Goal: Information Seeking & Learning: Learn about a topic

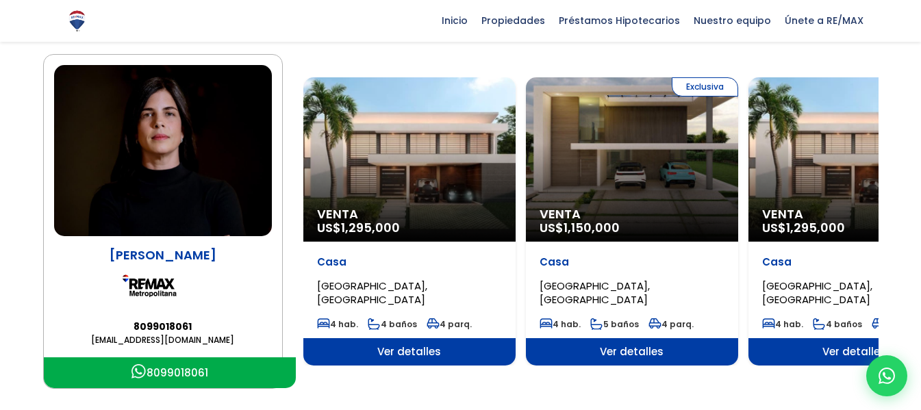
scroll to position [137, 0]
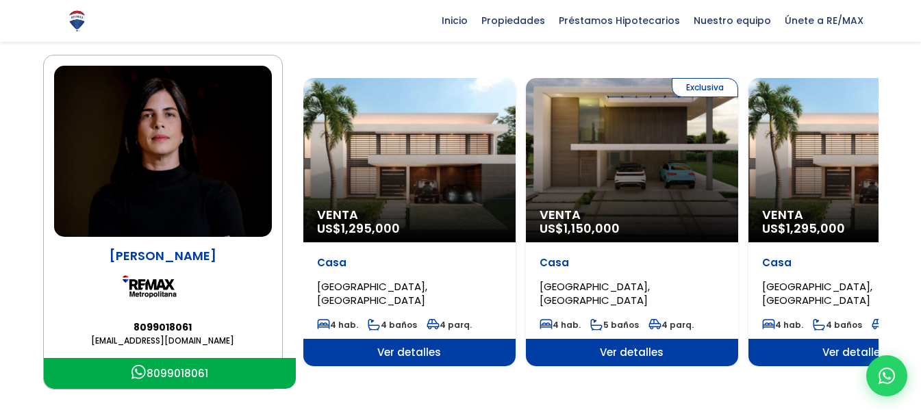
click at [681, 164] on div "Exclusiva Venta US$ 1,150,000" at bounding box center [632, 160] width 212 height 164
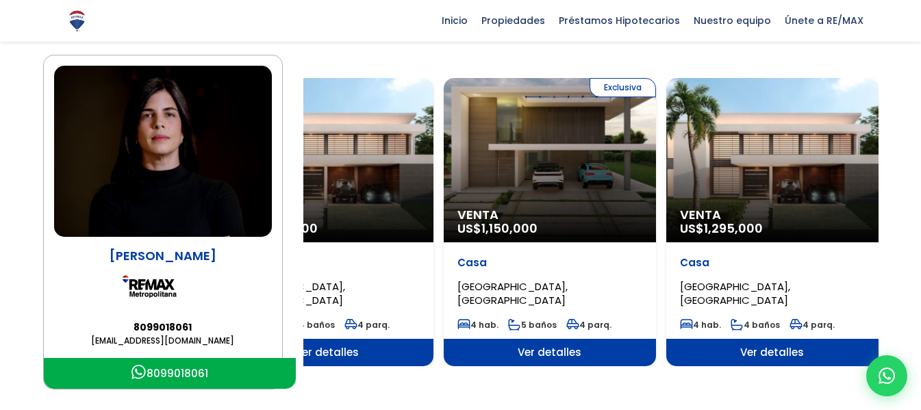
click at [534, 161] on div "Exclusiva Venta US$ 1,150,000" at bounding box center [550, 160] width 212 height 164
click at [539, 349] on span "Ver detalles" at bounding box center [550, 352] width 212 height 27
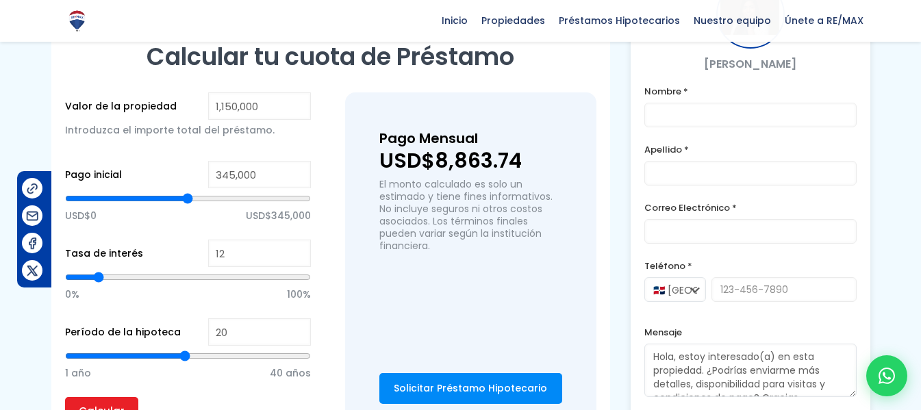
scroll to position [1028, 0]
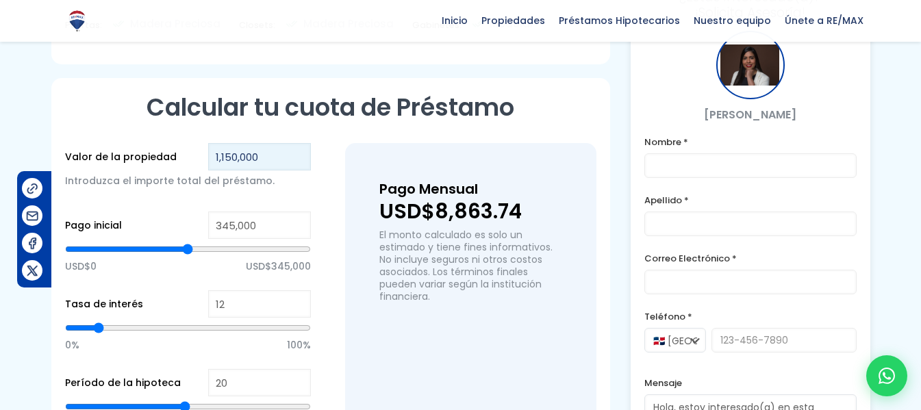
click at [248, 166] on input "1,150,000" at bounding box center [259, 156] width 103 height 27
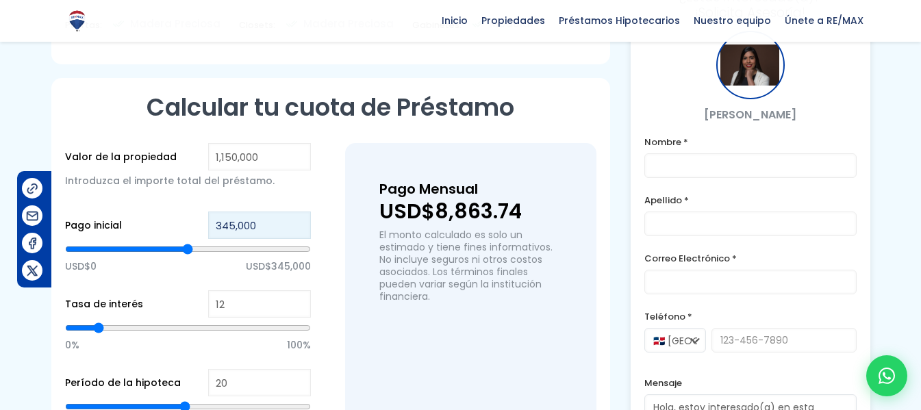
click at [256, 233] on input "345,000" at bounding box center [259, 225] width 103 height 27
type input "34,500"
type input "34500"
type input "345"
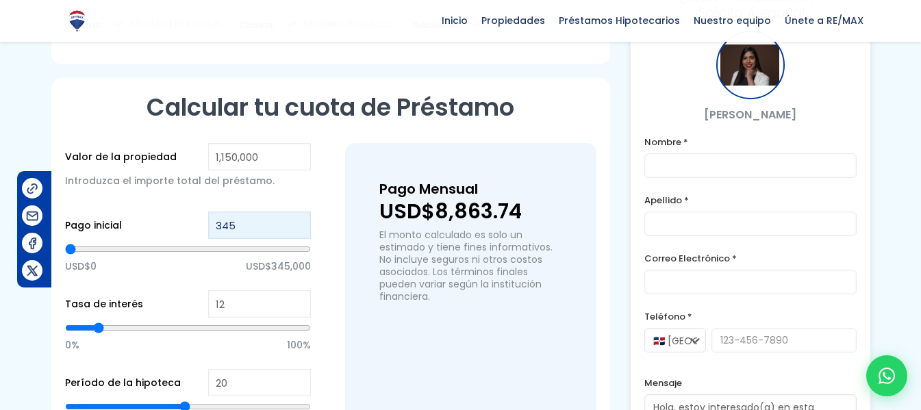
type input "34"
type input "3"
type input "0"
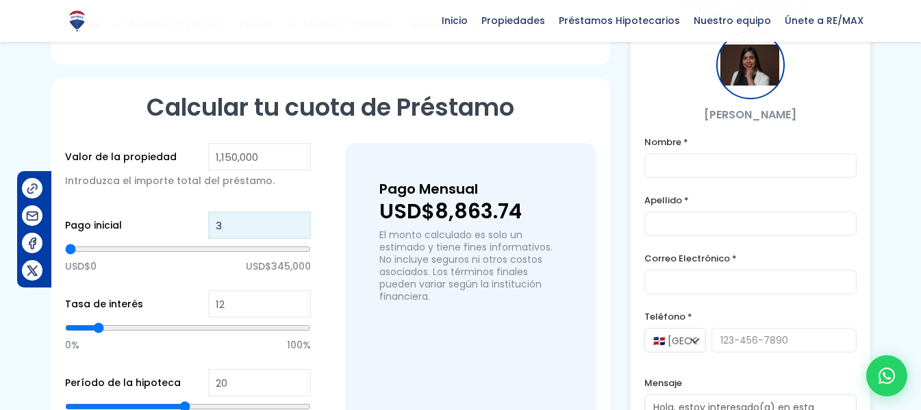
type input "0"
type input "4"
type input "40"
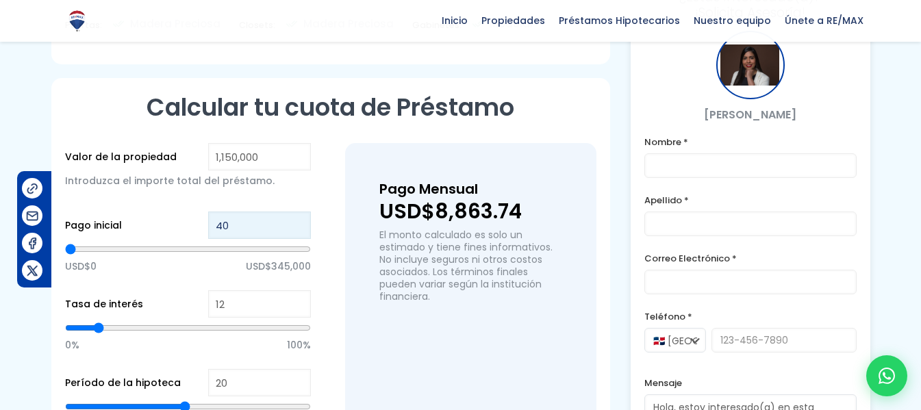
type input "400"
type input "4,000"
type input "4000"
type input "40,000"
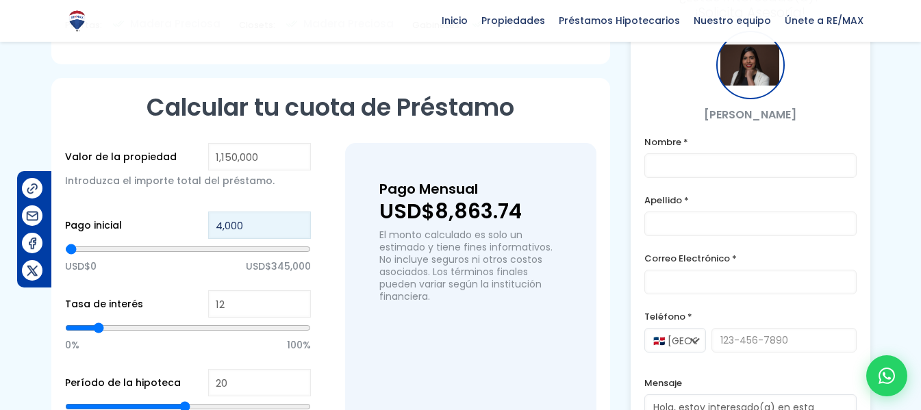
type input "40000"
type input "400,000"
type input "400000"
type input "400,000"
click at [194, 277] on p "USD$0 USD$345,000" at bounding box center [188, 266] width 246 height 21
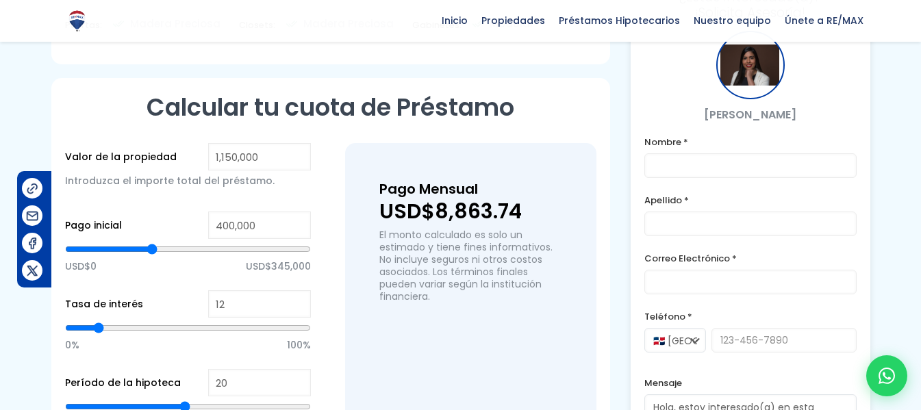
scroll to position [1165, 0]
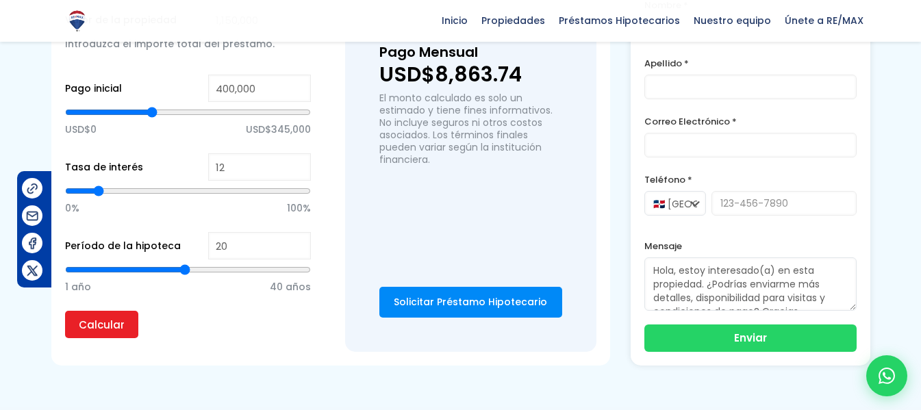
type input "21"
type input "22"
type input "24"
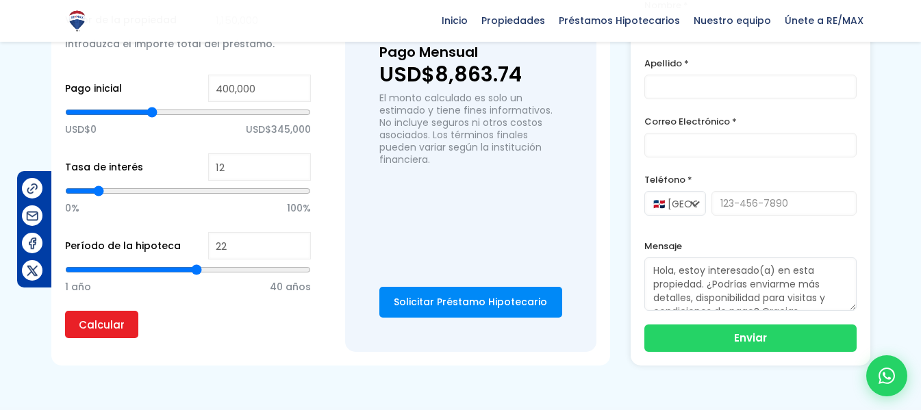
type input "24"
type input "25"
type input "27"
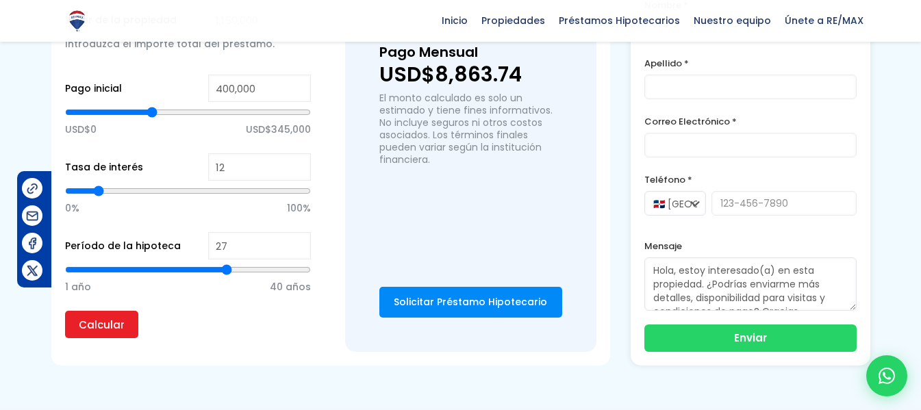
type input "28"
type input "30"
type input "31"
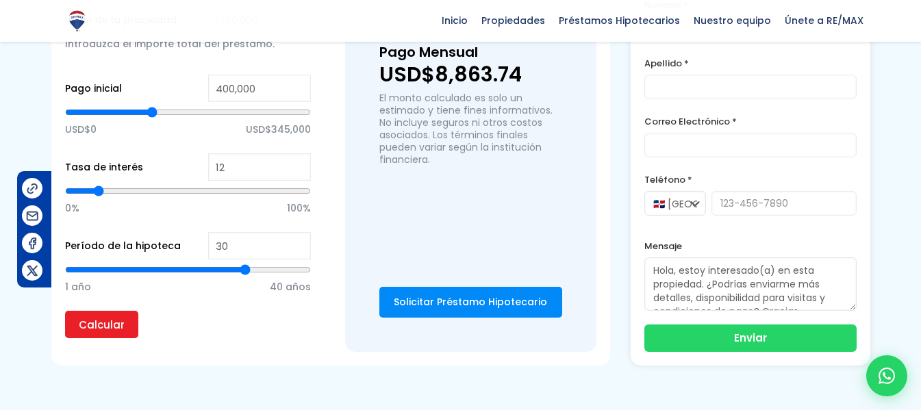
type input "31"
type input "32"
type input "33"
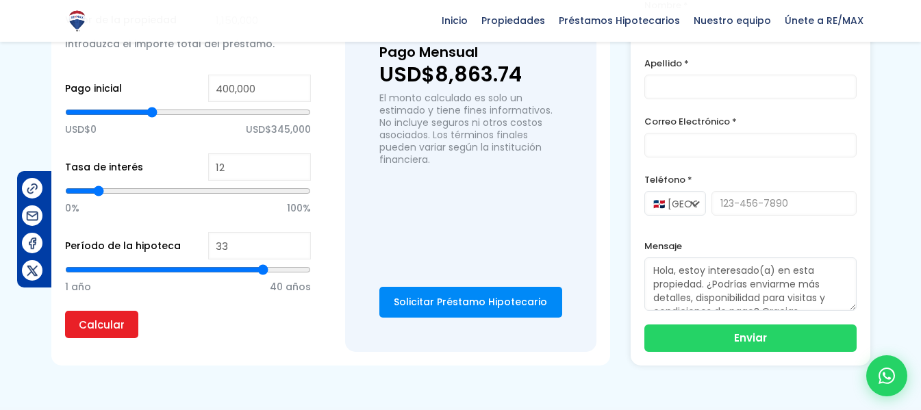
type input "34"
type input "33"
type input "32"
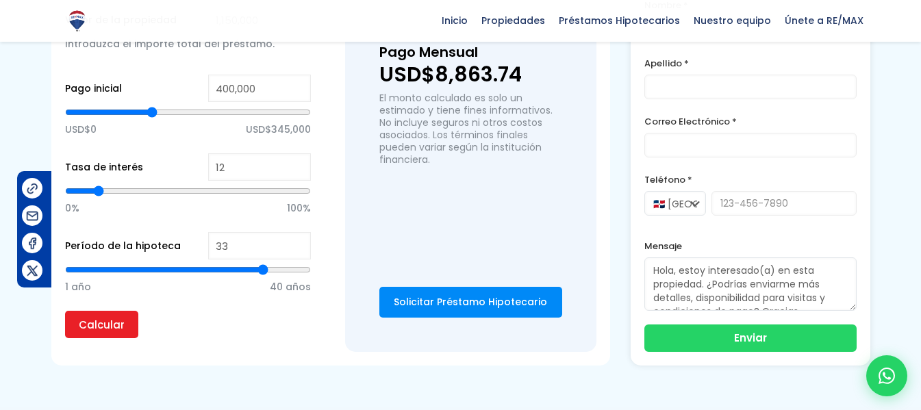
type input "32"
type input "31"
type input "30"
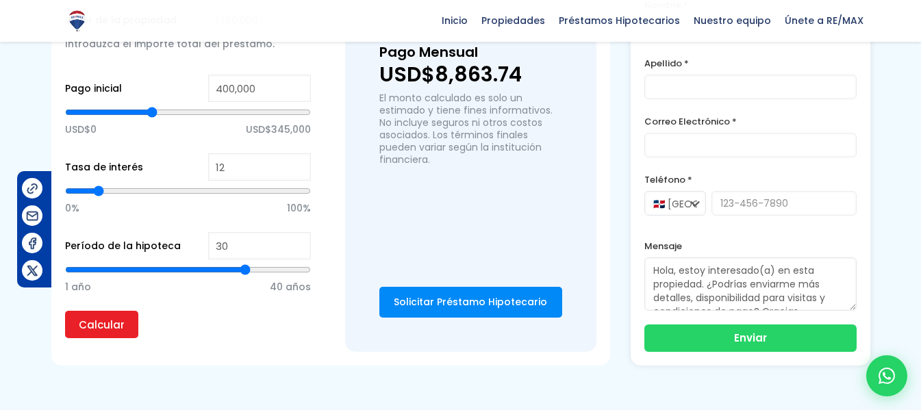
type input "29"
type input "28"
type input "27"
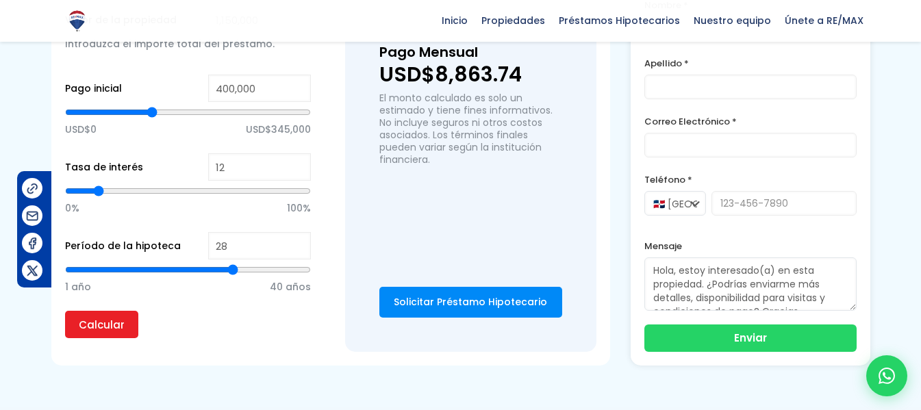
type input "27"
type input "26"
type input "25"
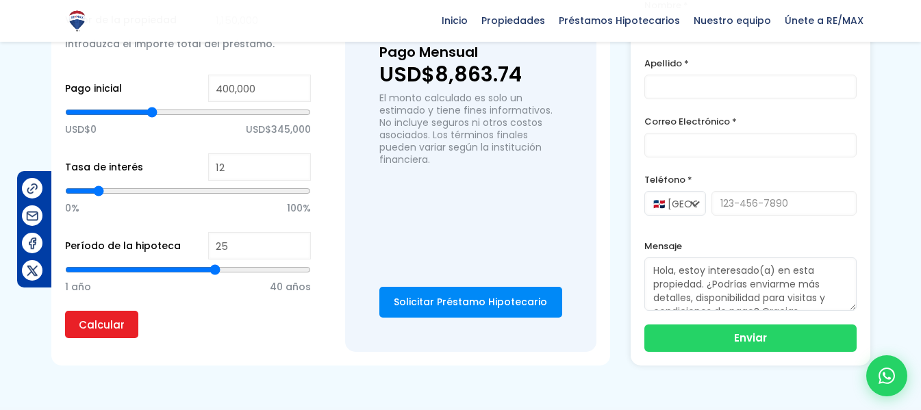
type input "24"
type input "23"
type input "22"
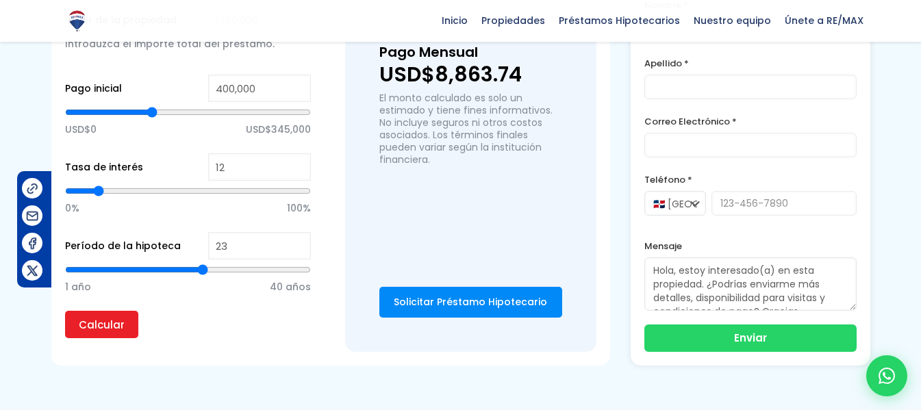
type input "22"
type input "21"
type input "20"
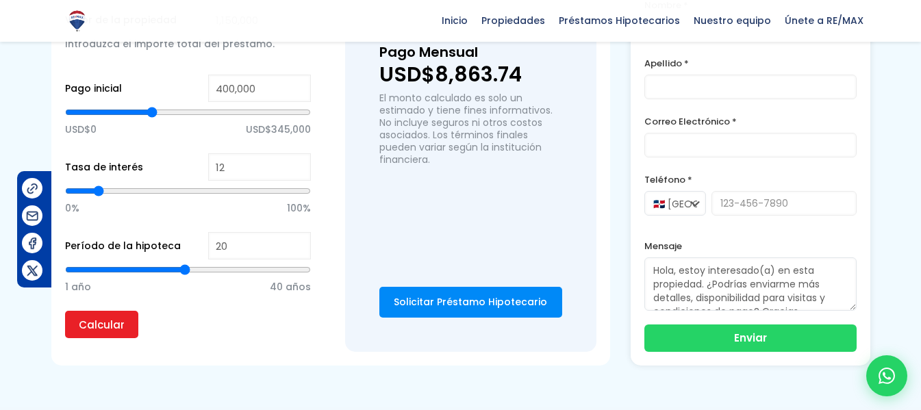
type input "19"
type input "18"
type input "17"
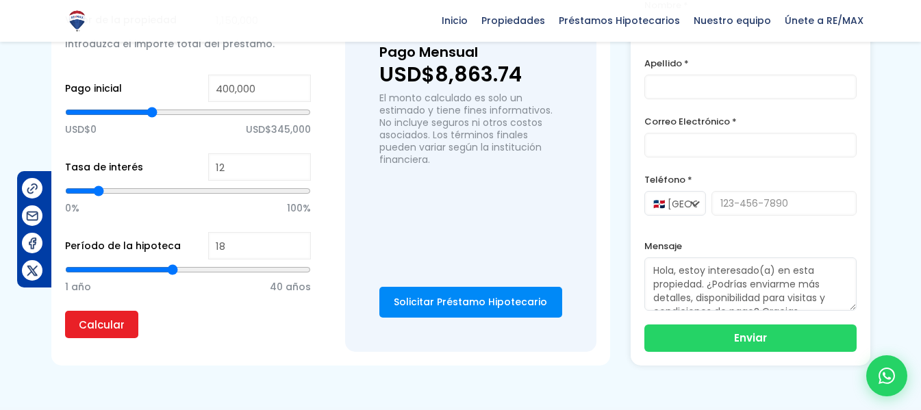
type input "17"
type input "16"
type input "15"
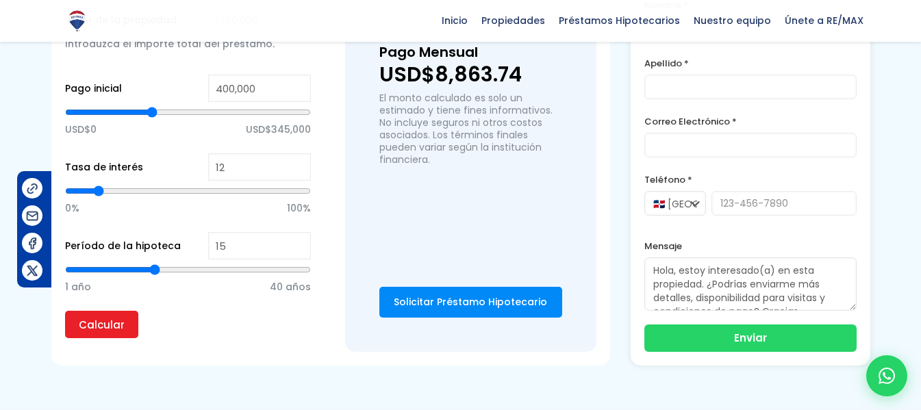
type input "14"
type input "13"
type input "12"
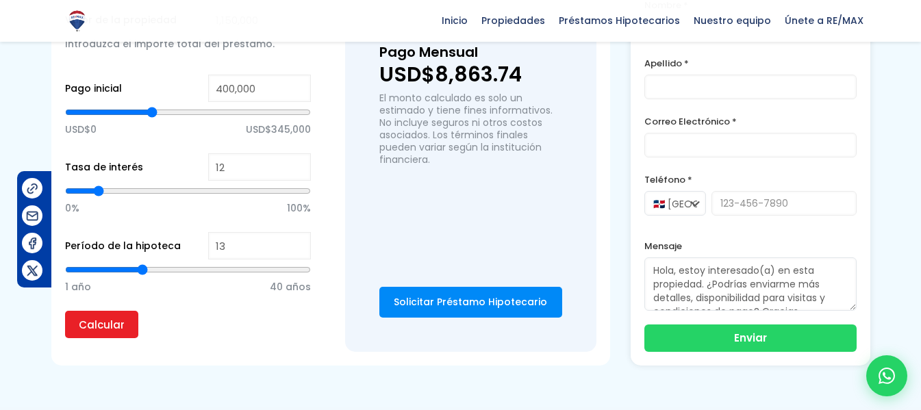
type input "12"
type input "11"
type input "10"
drag, startPoint x: 185, startPoint y: 277, endPoint x: 127, endPoint y: 277, distance: 58.2
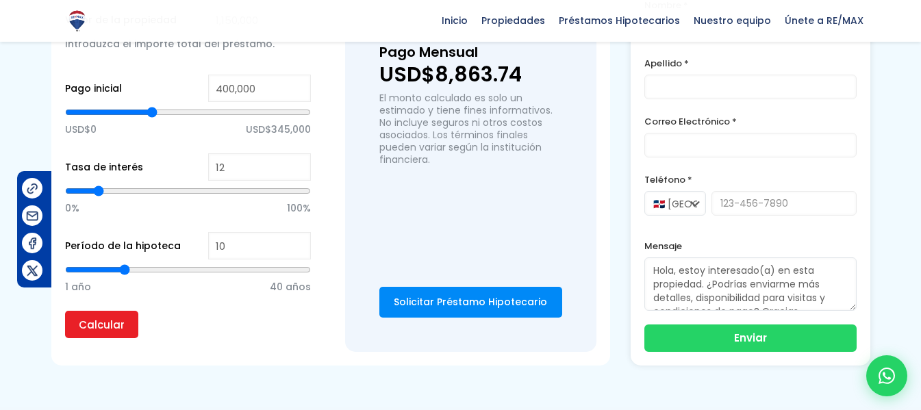
type input "10"
click at [127, 277] on input "range" at bounding box center [188, 270] width 246 height 14
click at [100, 337] on input "Calcular" at bounding box center [101, 324] width 73 height 27
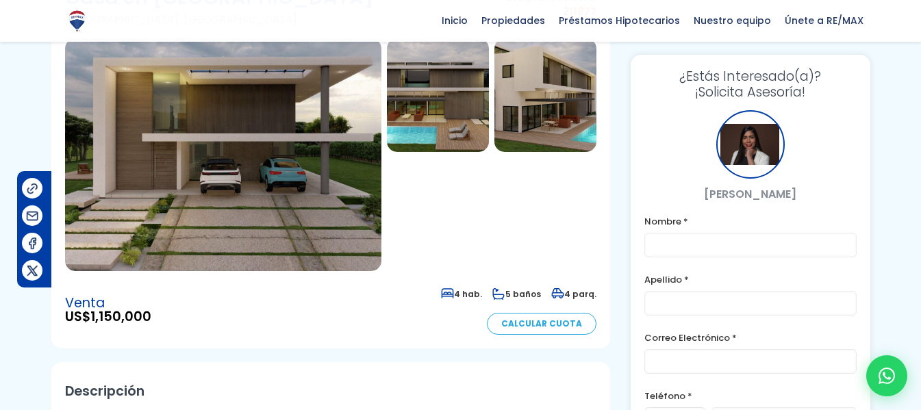
scroll to position [0, 0]
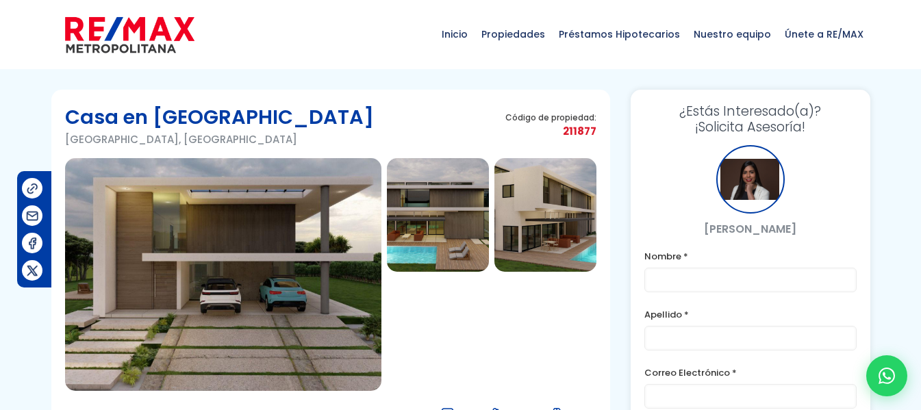
click at [460, 243] on img at bounding box center [438, 215] width 102 height 114
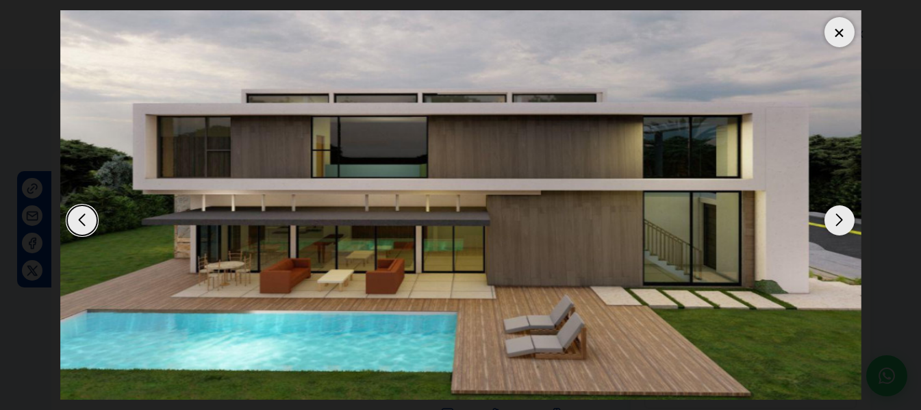
click at [843, 222] on div "Next slide" at bounding box center [840, 221] width 30 height 30
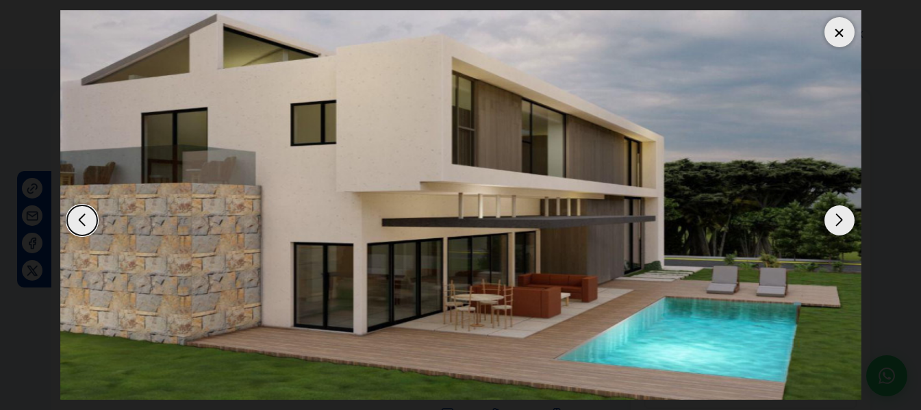
click at [843, 222] on div "Next slide" at bounding box center [840, 221] width 30 height 30
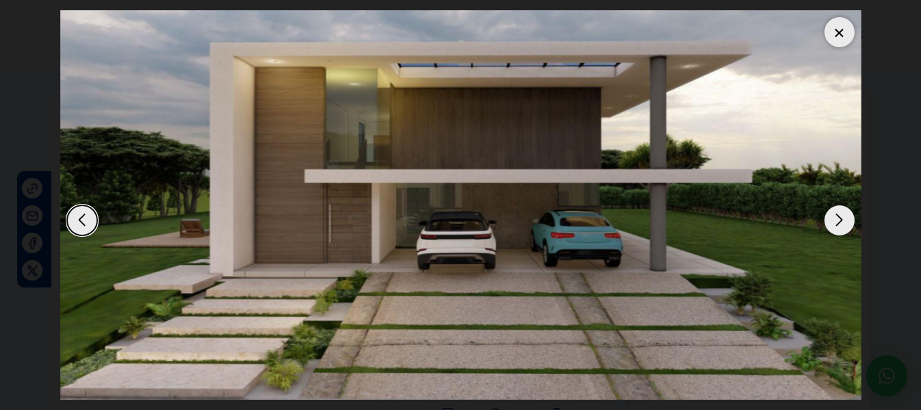
click at [50, 51] on dialog at bounding box center [461, 205] width 822 height 410
click at [846, 31] on div at bounding box center [840, 32] width 30 height 30
